Goal: Information Seeking & Learning: Learn about a topic

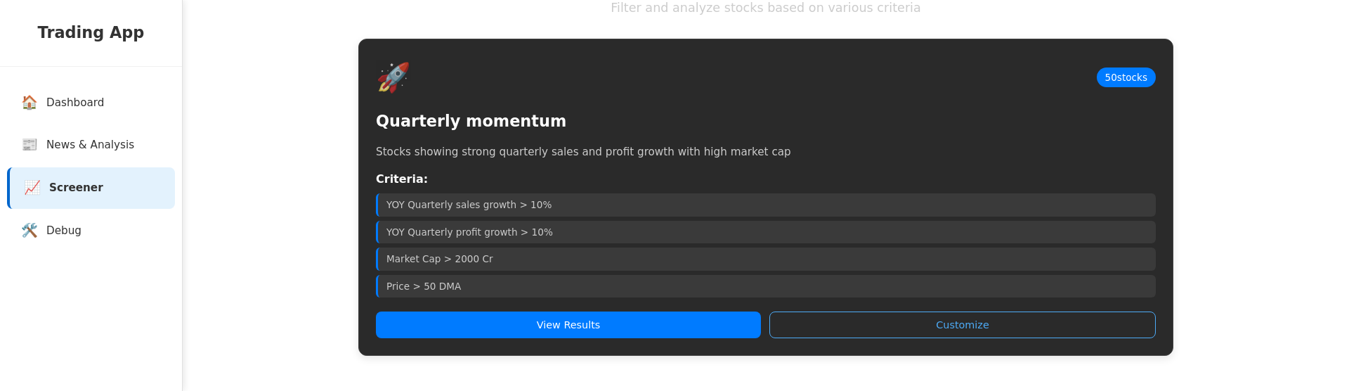
scroll to position [99, 0]
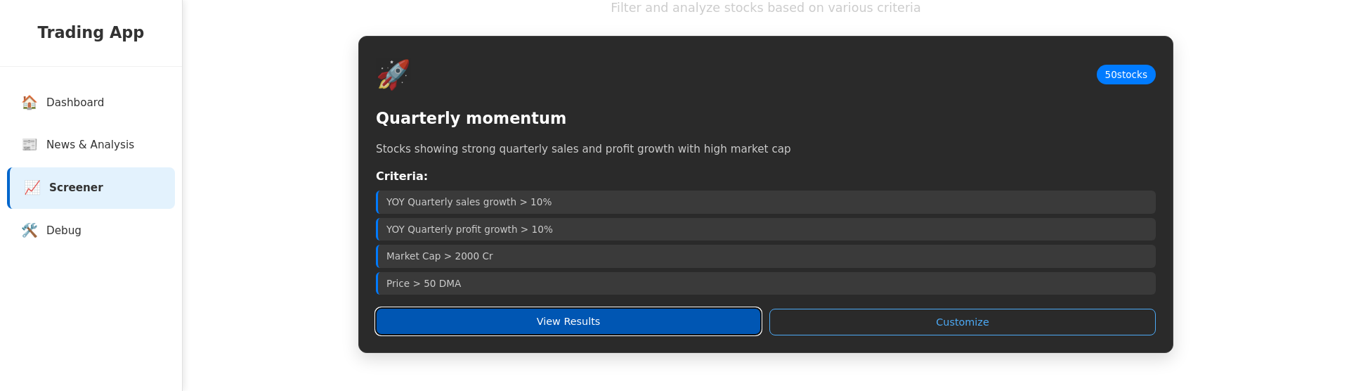
click at [619, 333] on button "View Results" at bounding box center [568, 321] width 385 height 27
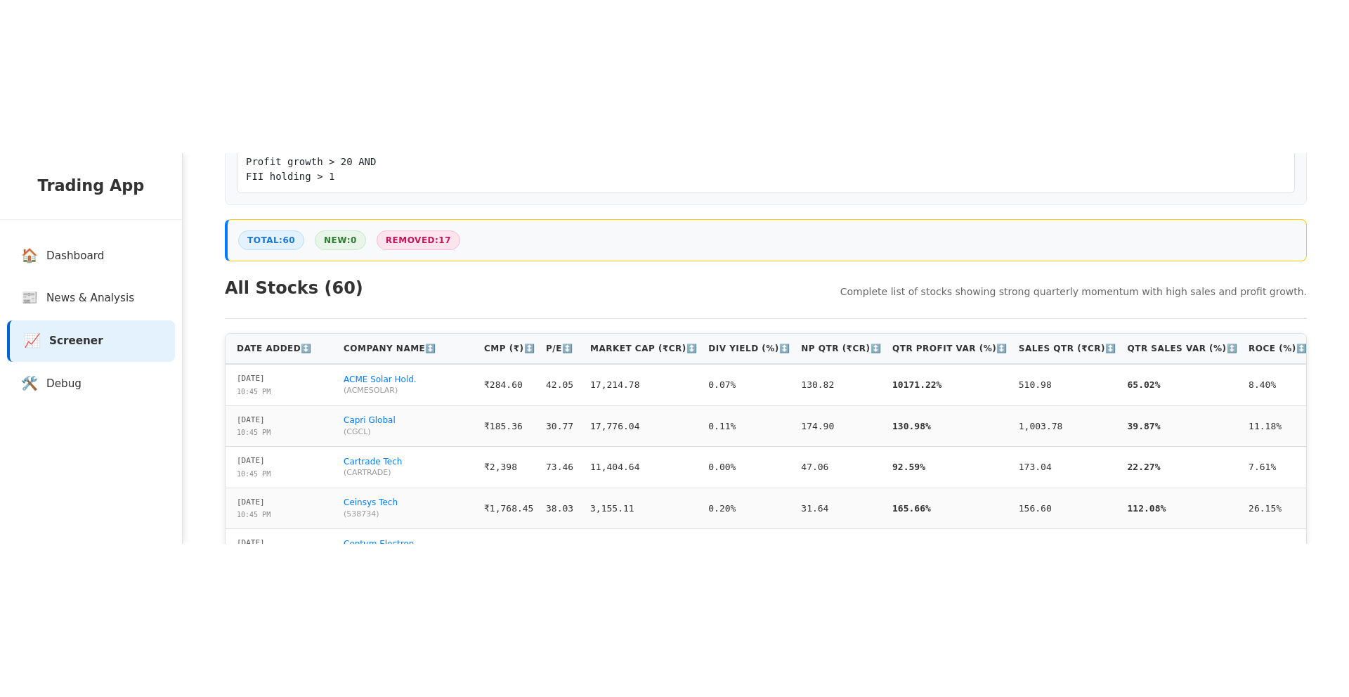
scroll to position [318, 0]
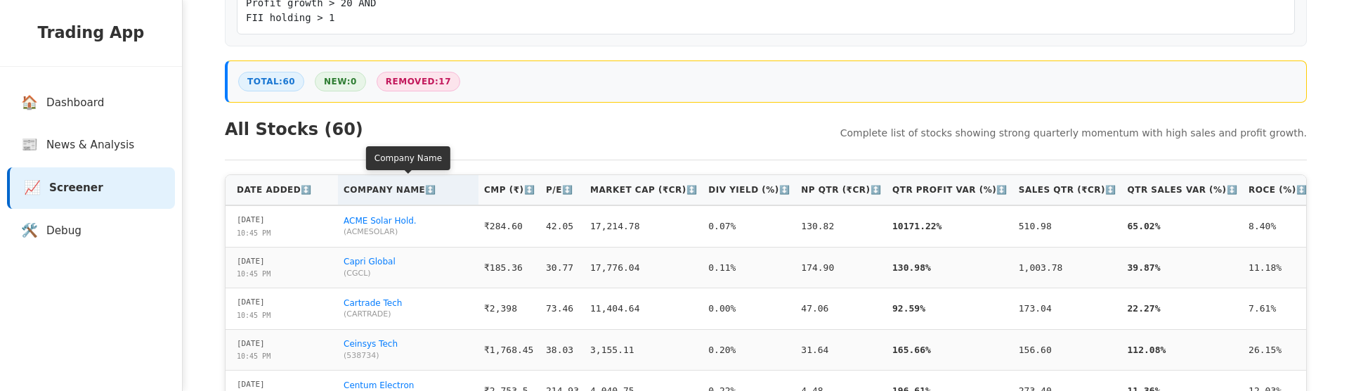
click at [398, 188] on th "Company Name ↕️" at bounding box center [408, 190] width 140 height 30
click at [398, 188] on th "Company Name ↑" at bounding box center [408, 190] width 140 height 30
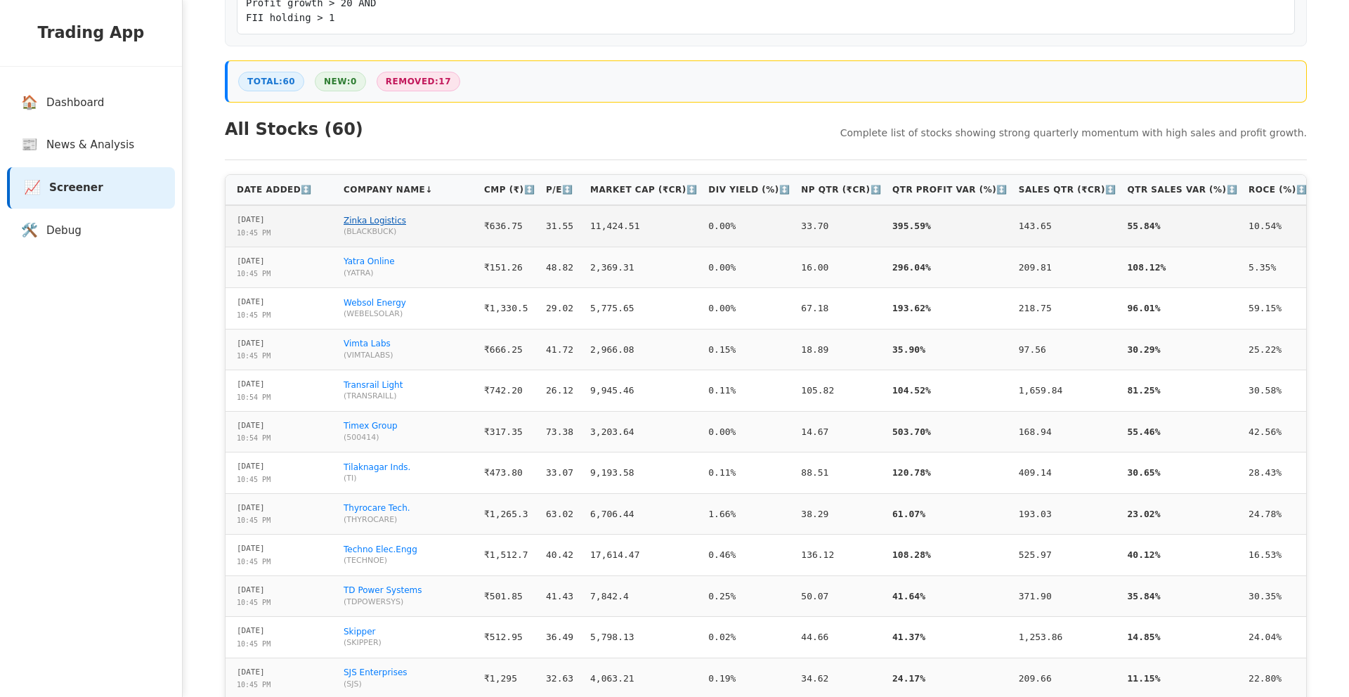
click at [354, 220] on link "Zinka Logistics" at bounding box center [374, 221] width 63 height 10
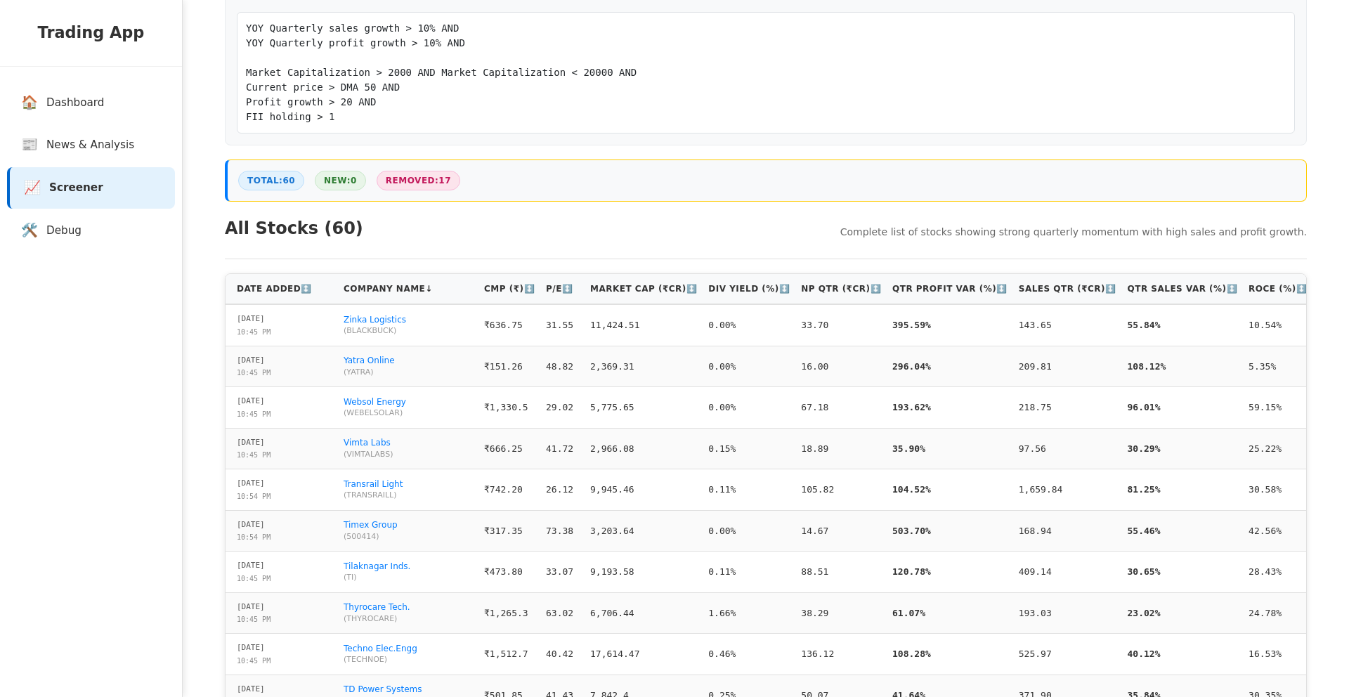
scroll to position [221, 0]
click at [1030, 287] on th "Sales Qtr (₹Cr) ↕️" at bounding box center [1067, 288] width 109 height 30
click at [1030, 287] on th "Sales Qtr (₹Cr) ↑" at bounding box center [1065, 288] width 105 height 30
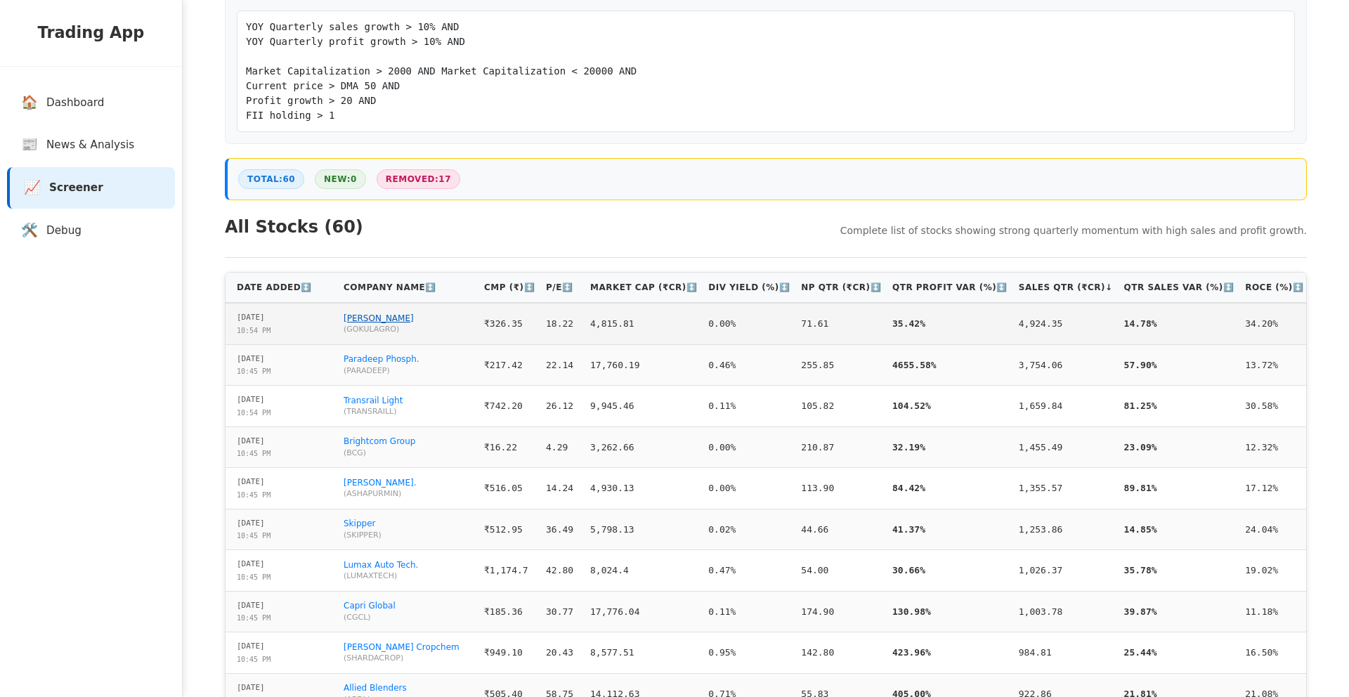
click at [375, 318] on link "[PERSON_NAME]" at bounding box center [378, 318] width 70 height 10
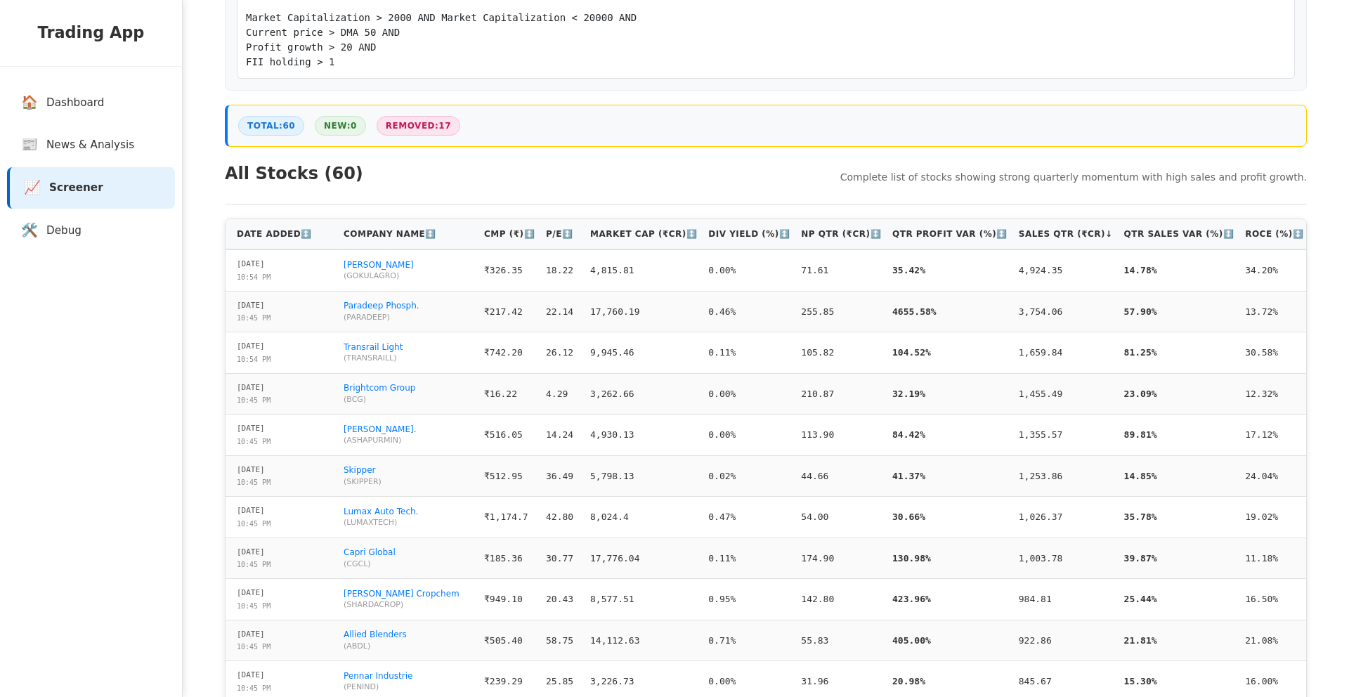
scroll to position [275, 0]
click at [395, 310] on link "Paradeep Phosph." at bounding box center [381, 305] width 76 height 10
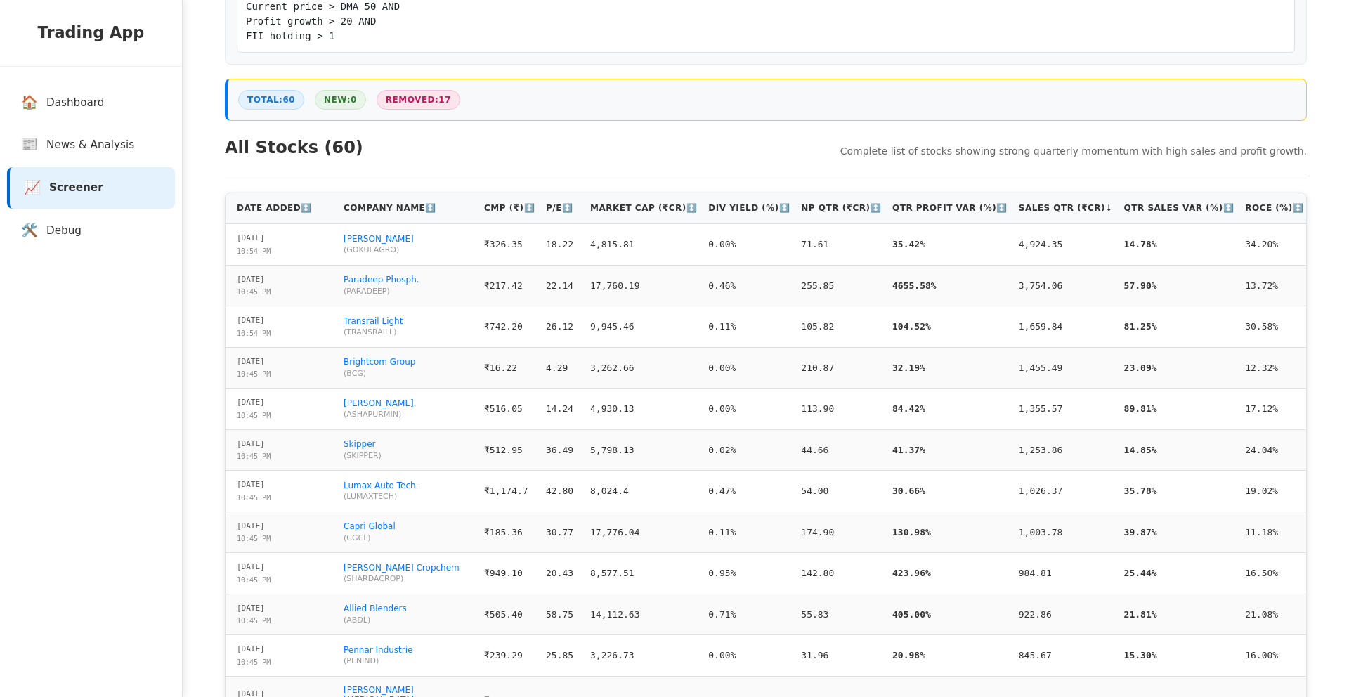
scroll to position [302, 0]
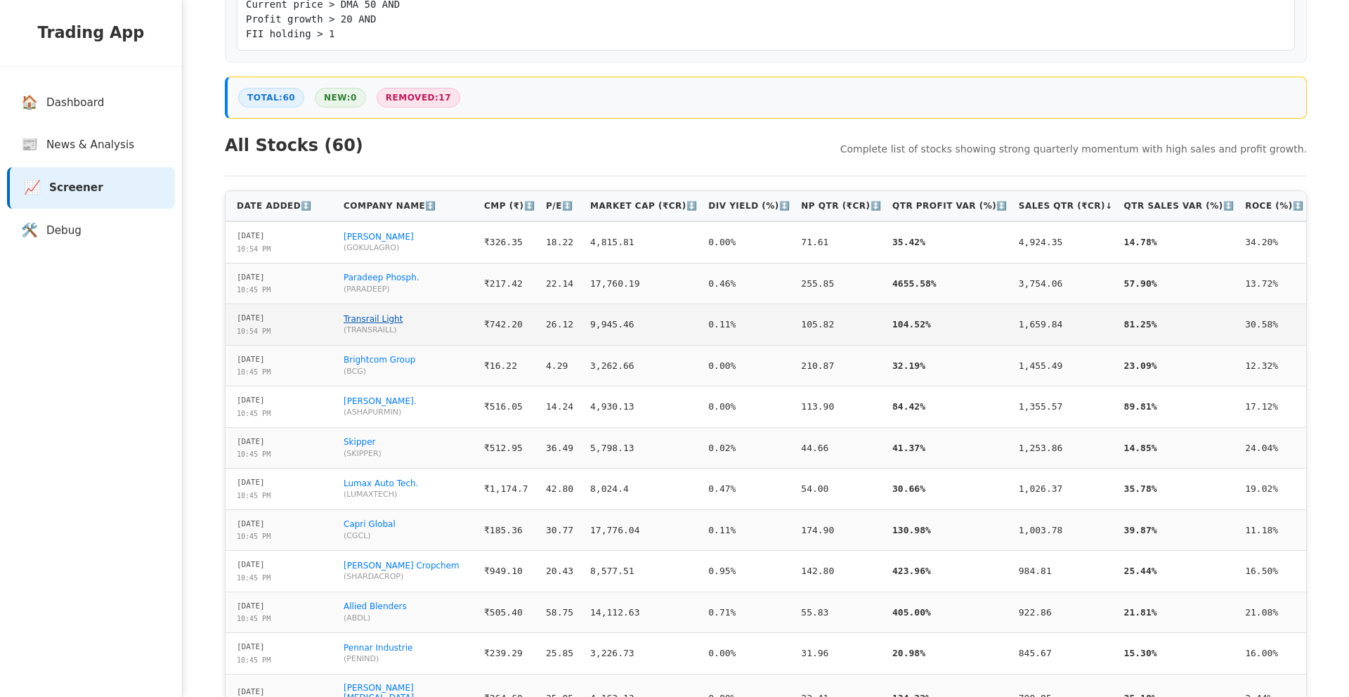
click at [374, 324] on link "Transrail Light" at bounding box center [372, 319] width 59 height 10
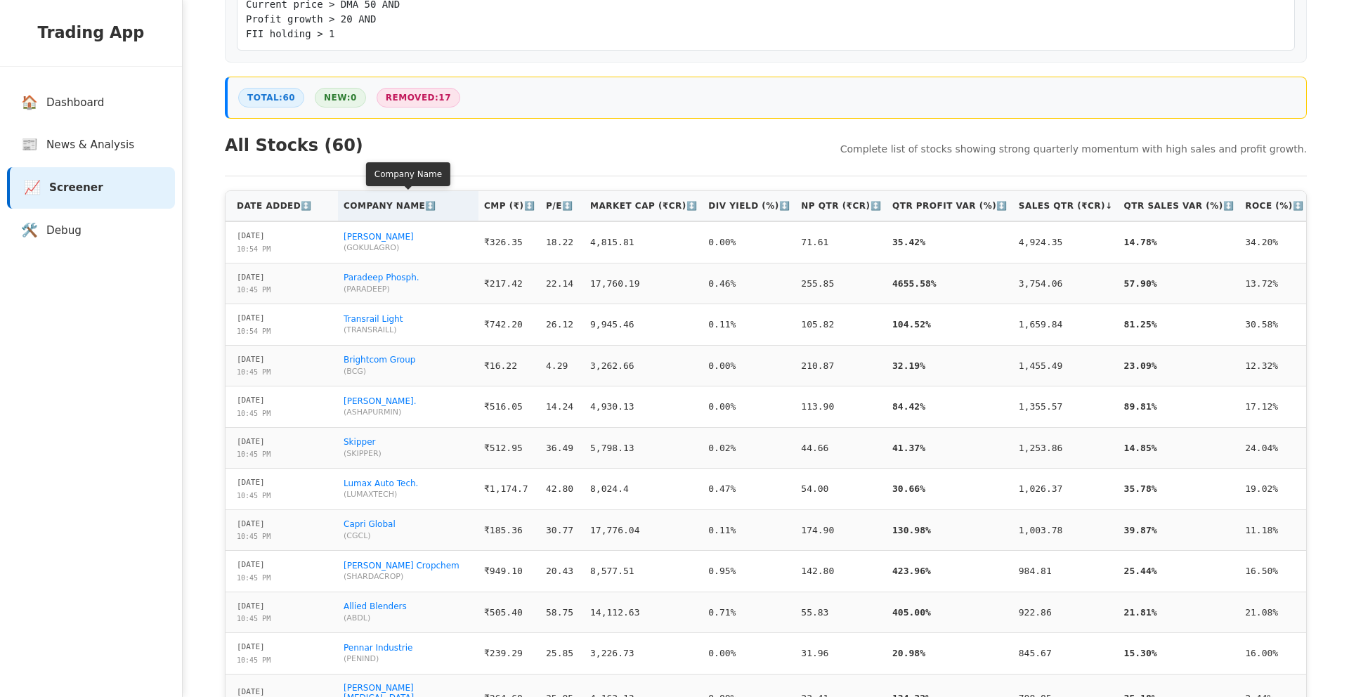
scroll to position [307, 0]
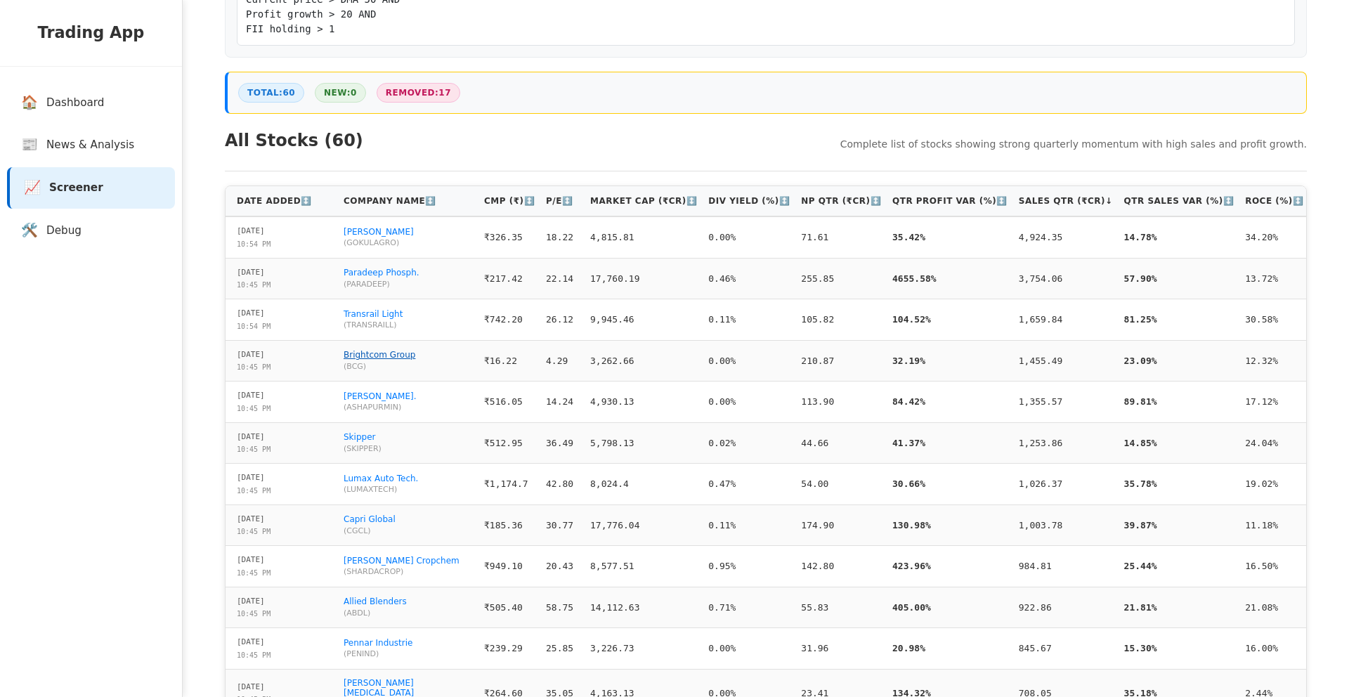
click at [381, 360] on link "Brightcom Group" at bounding box center [379, 355] width 72 height 10
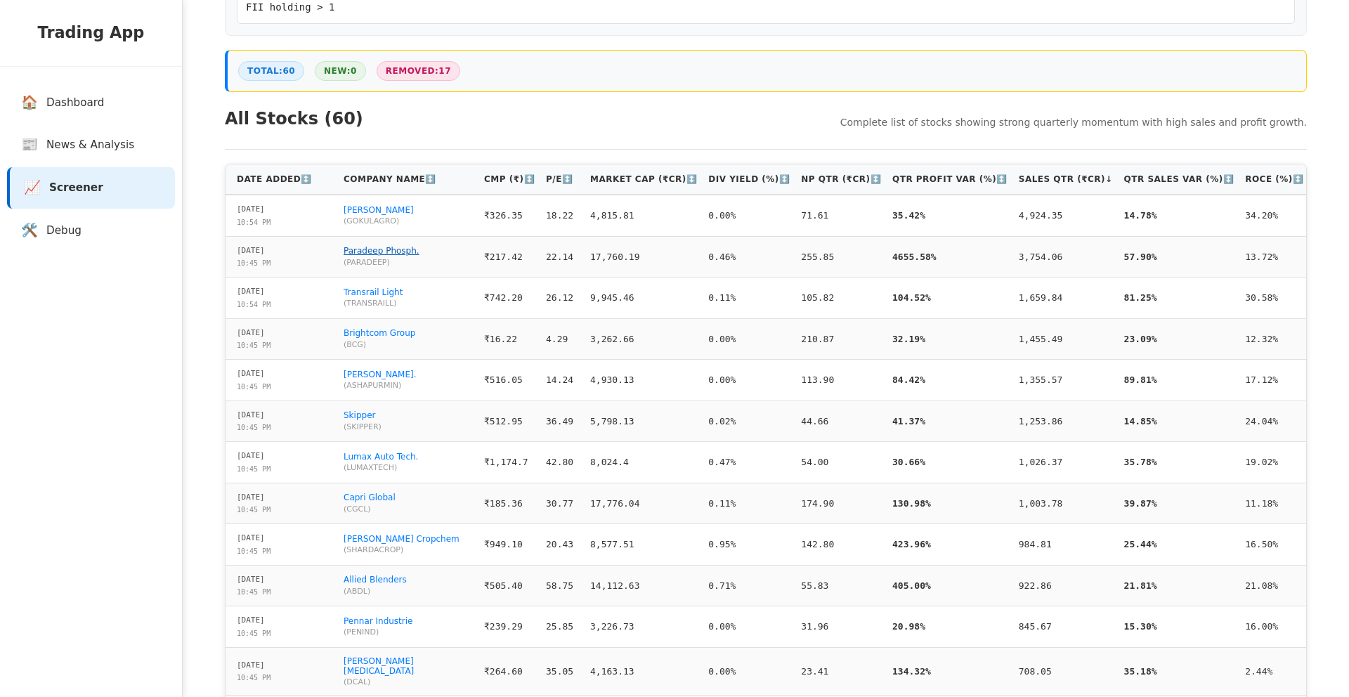
scroll to position [332, 0]
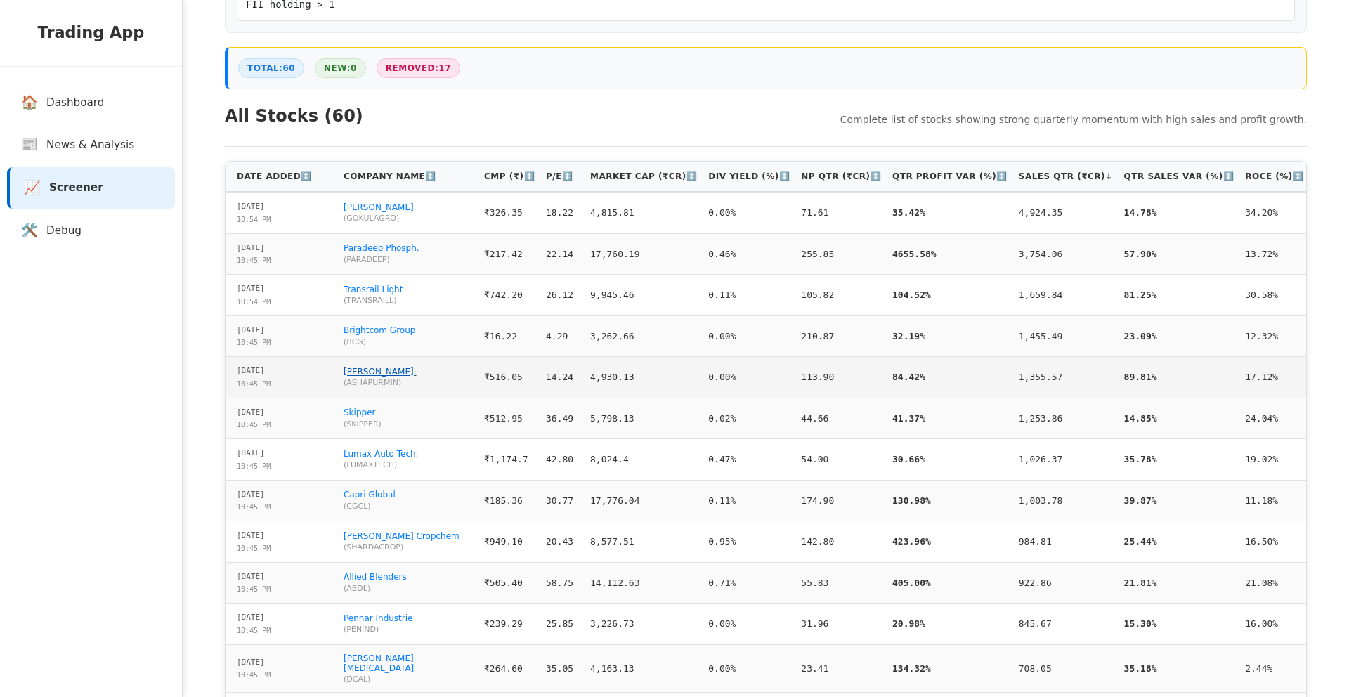
click at [386, 370] on link "[PERSON_NAME]." at bounding box center [379, 372] width 73 height 10
